Goal: Task Accomplishment & Management: Use online tool/utility

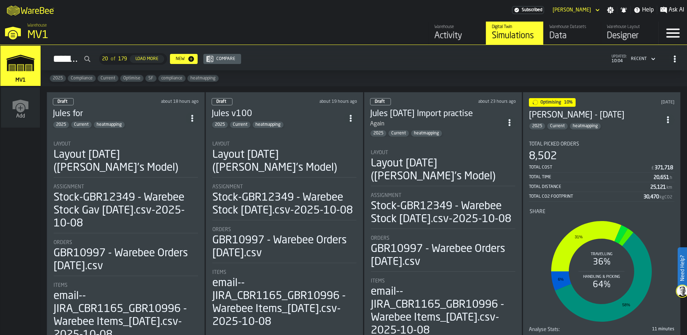
click at [568, 31] on div "Data" at bounding box center [572, 35] width 46 height 11
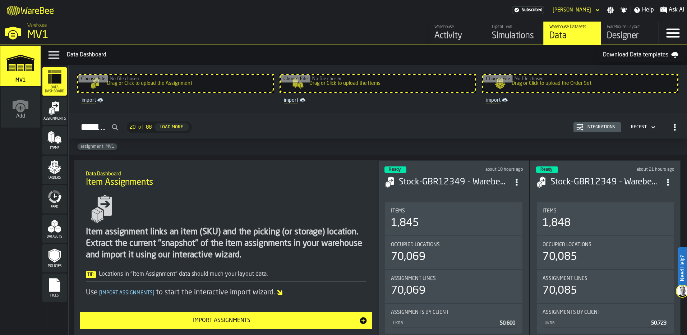
click at [121, 128] on input "Assignments" at bounding box center [97, 127] width 47 height 17
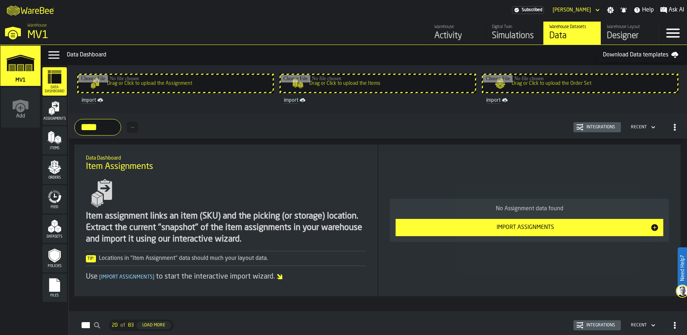
type input "****"
click at [55, 135] on icon "menu Items" at bounding box center [54, 137] width 14 height 14
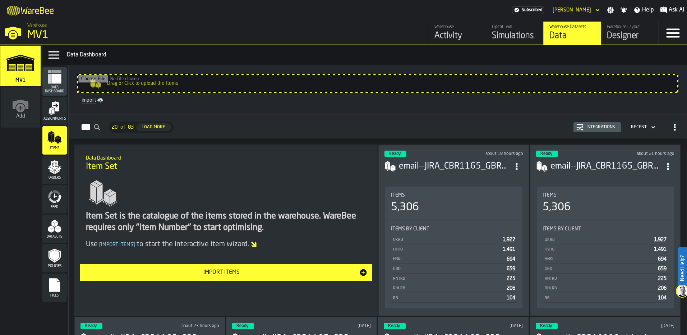
click at [508, 163] on h3 "email--JIRA_CBR1165_GBR10996 - Warebee Items_[DATE] - Gav [DATE].csv-2025-10-08" at bounding box center [454, 166] width 111 height 11
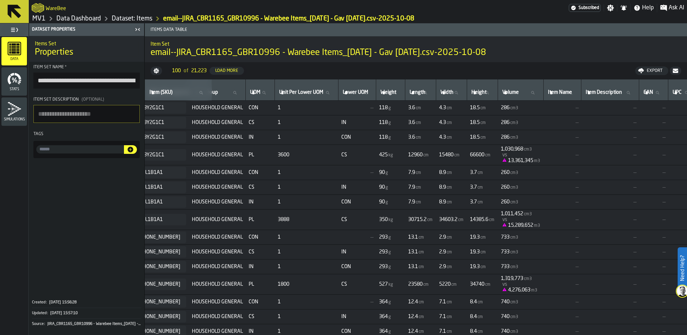
scroll to position [0, 89]
click at [654, 73] on div "Export" at bounding box center [655, 70] width 22 height 5
click at [635, 72] on span "Download (csv)" at bounding box center [648, 71] width 33 height 6
click at [15, 52] on rect "menu Data" at bounding box center [13, 53] width 5 height 2
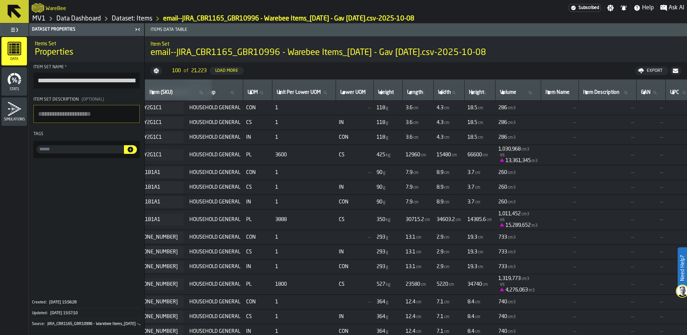
click at [114, 17] on link "Dataset: Items" at bounding box center [132, 19] width 41 height 8
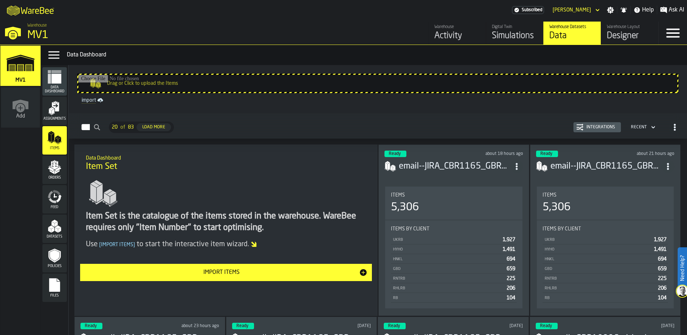
click at [53, 231] on polygon "menu Datasets" at bounding box center [52, 229] width 3 height 5
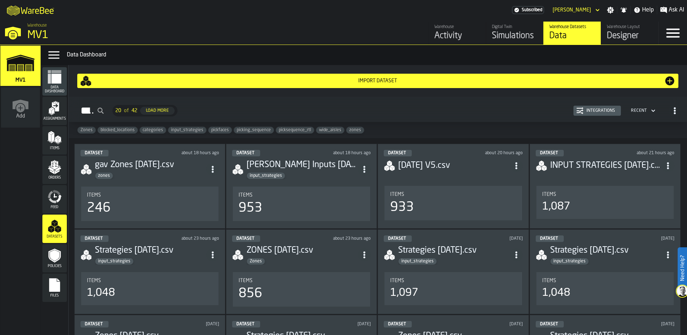
click at [145, 173] on div "zones" at bounding box center [150, 175] width 111 height 7
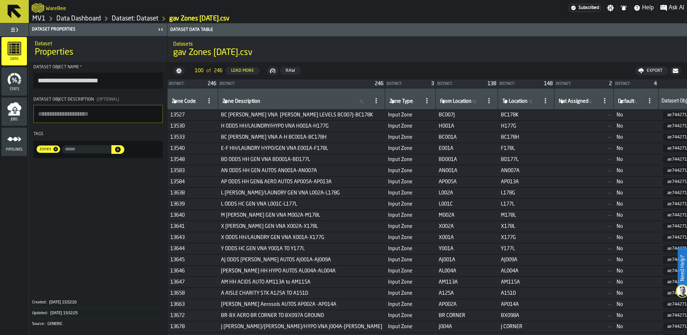
click at [69, 17] on link "Data Dashboard" at bounding box center [78, 19] width 45 height 8
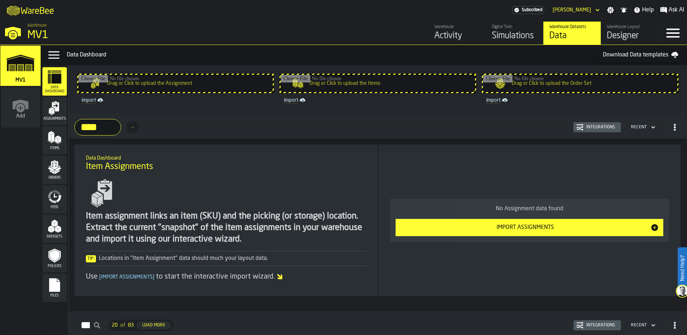
click at [58, 226] on polygon "menu Datasets" at bounding box center [58, 227] width 6 height 4
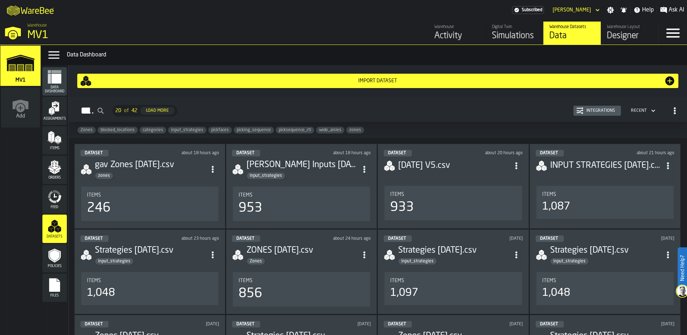
click at [303, 182] on div "Dataset about 18 hours ago [PERSON_NAME] Inputs [DATE].csv input_strategies Ite…" at bounding box center [301, 186] width 151 height 85
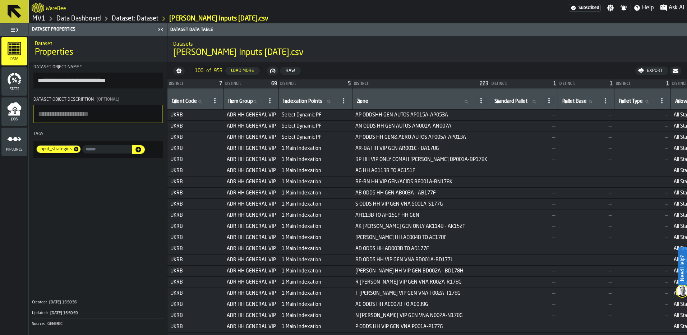
click at [202, 100] on icon at bounding box center [200, 102] width 4 height 4
click at [202, 100] on input "Client Code Client Code" at bounding box center [188, 101] width 37 height 9
type input "****"
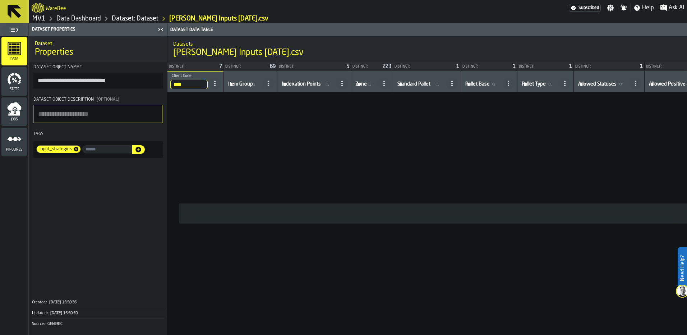
click at [201, 81] on input "****" at bounding box center [188, 84] width 37 height 9
type input "*"
type input "****"
drag, startPoint x: 201, startPoint y: 86, endPoint x: 168, endPoint y: 86, distance: 32.3
click at [168, 86] on th "**** Client Code HYHO" at bounding box center [195, 81] width 56 height 21
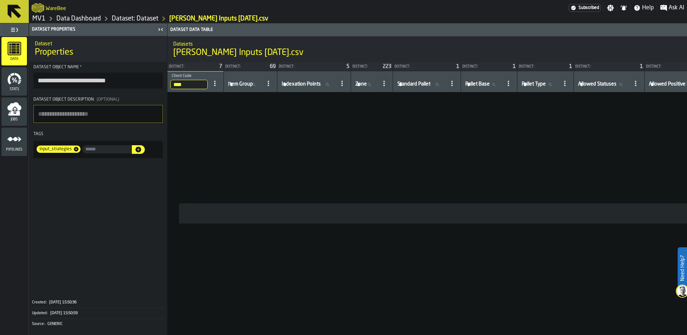
click at [203, 86] on input "****" at bounding box center [188, 84] width 37 height 9
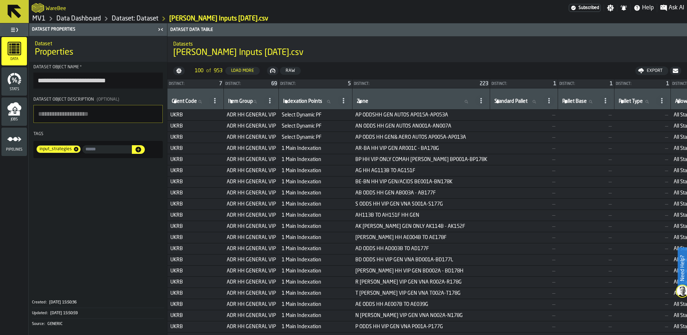
click at [642, 69] on icon "button-Export" at bounding box center [641, 69] width 6 height 3
click at [639, 71] on span "Download (csv)" at bounding box center [648, 71] width 33 height 6
click at [44, 19] on link "MV1" at bounding box center [38, 19] width 13 height 8
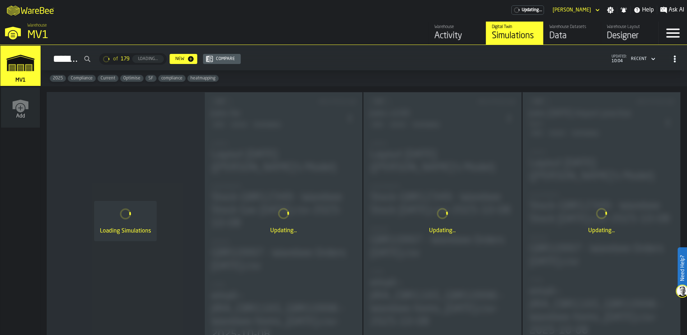
click at [567, 33] on div "Data" at bounding box center [572, 35] width 46 height 11
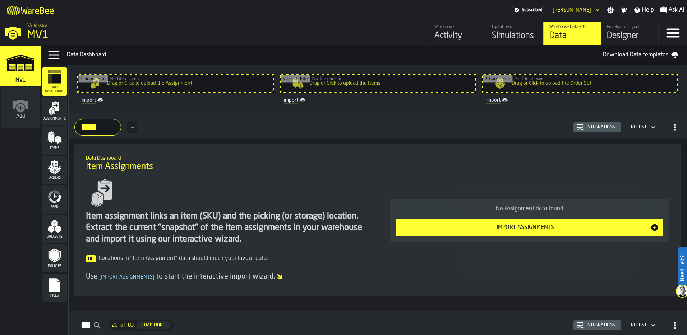
click at [50, 139] on polygon "menu Items" at bounding box center [49, 137] width 3 height 9
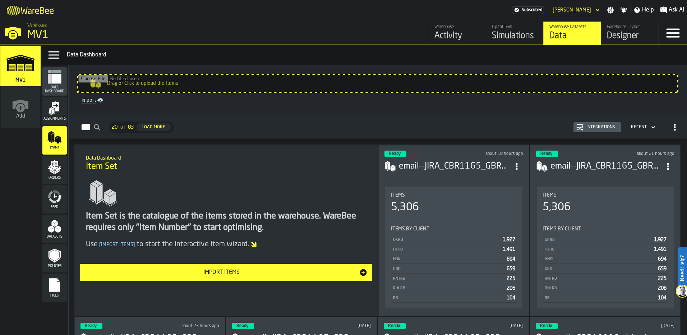
click at [240, 280] on button "Import Items" at bounding box center [226, 272] width 292 height 17
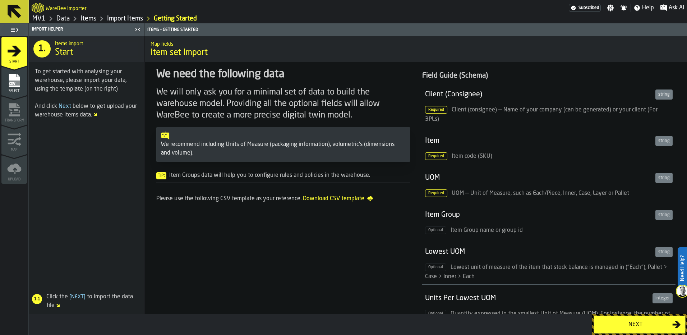
click at [622, 322] on div "Next" at bounding box center [635, 324] width 74 height 9
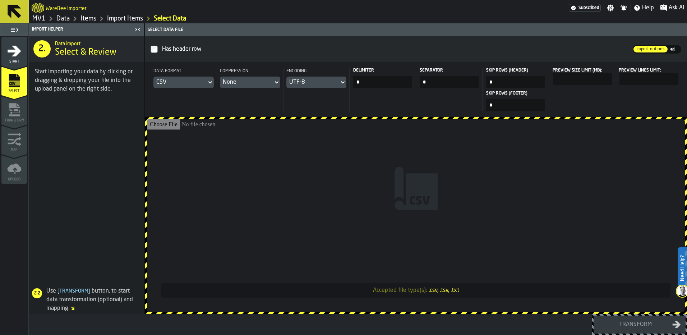
click at [338, 206] on input "Accepted file type(s): .csv, .tsv, .txt" at bounding box center [416, 215] width 538 height 193
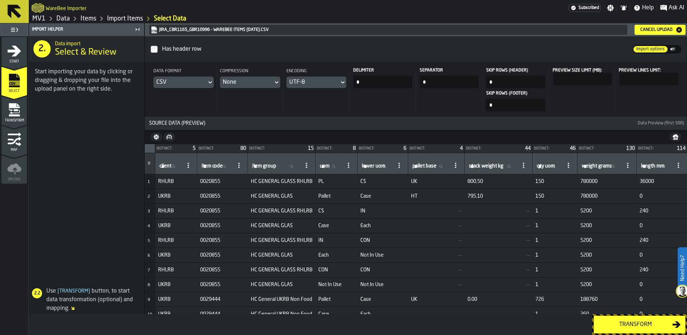
click at [619, 319] on button "Transform" at bounding box center [640, 324] width 92 height 18
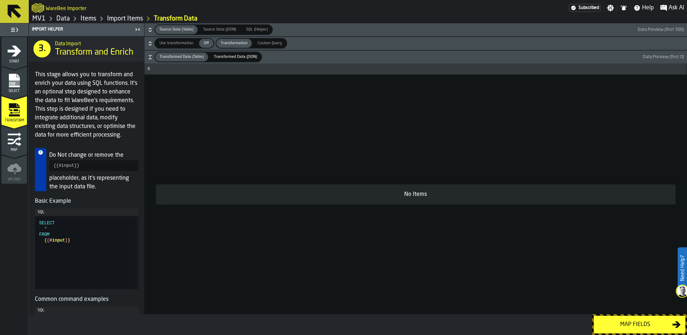
click at [642, 328] on div "Map fields" at bounding box center [635, 324] width 74 height 9
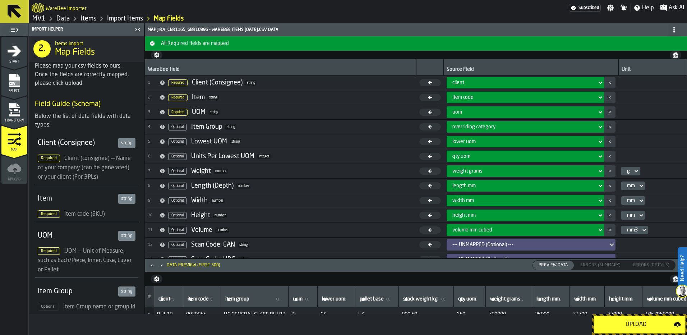
click at [641, 328] on div "Upload" at bounding box center [635, 324] width 75 height 9
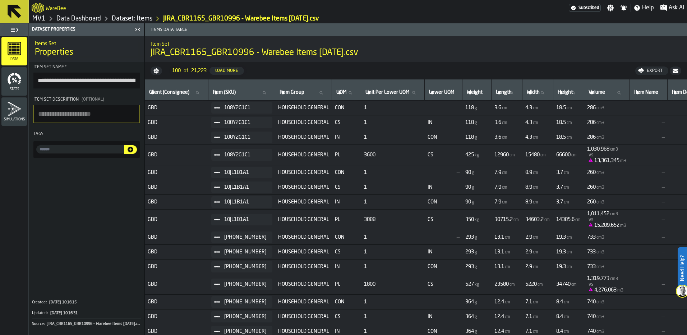
click at [40, 18] on link "MV1" at bounding box center [38, 19] width 13 height 8
